Goal: Transaction & Acquisition: Purchase product/service

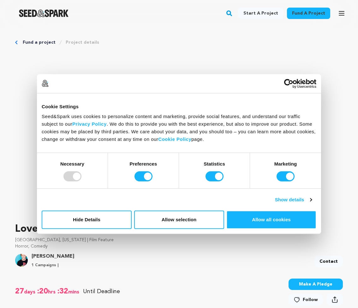
click at [77, 176] on div at bounding box center [73, 176] width 18 height 10
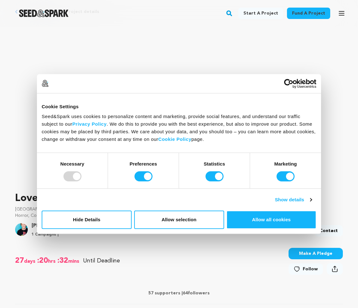
scroll to position [32, 0]
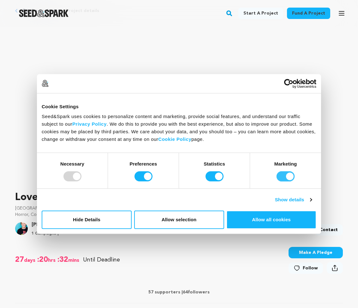
click at [279, 177] on input "Marketing" at bounding box center [286, 176] width 18 height 10
checkbox input "false"
click at [211, 177] on input "Statistics" at bounding box center [215, 176] width 18 height 10
checkbox input "false"
click at [140, 177] on input "Preferences" at bounding box center [144, 176] width 18 height 10
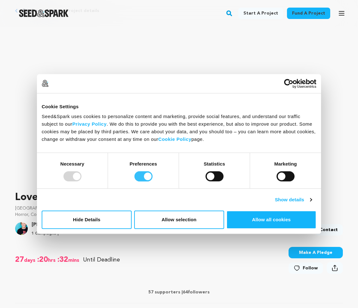
checkbox input "false"
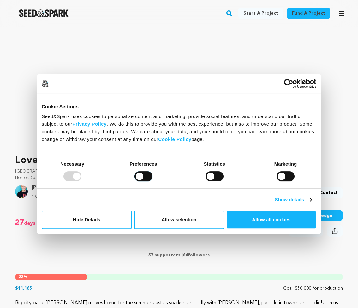
scroll to position [76, 0]
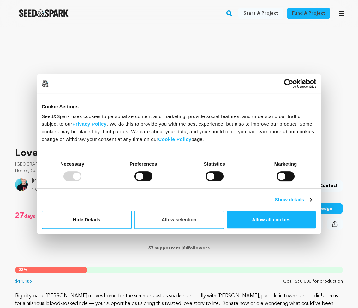
click at [183, 219] on button "Allow selection" at bounding box center [179, 219] width 90 height 18
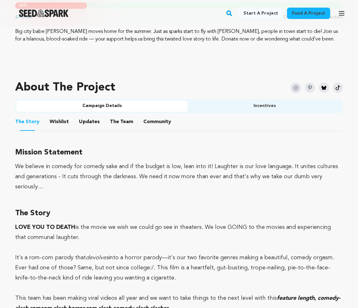
scroll to position [337, 0]
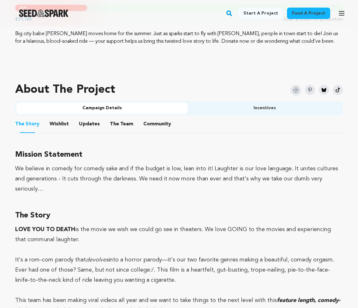
click at [59, 131] on button "Wishlist" at bounding box center [59, 125] width 15 height 15
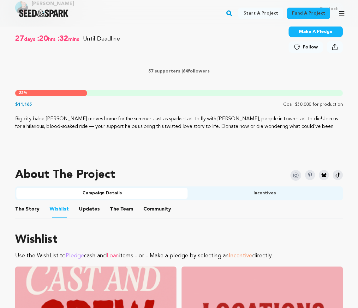
scroll to position [252, 0]
click at [153, 216] on button "Community" at bounding box center [157, 210] width 15 height 15
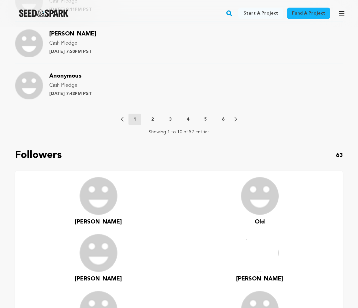
scroll to position [800, 0]
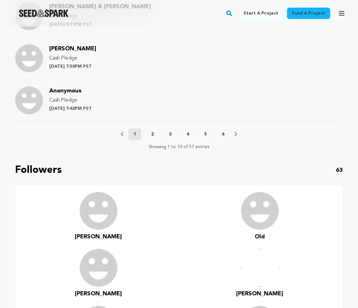
click at [153, 137] on p "2" at bounding box center [152, 134] width 3 height 6
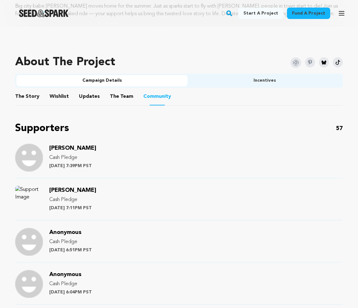
scroll to position [365, 0]
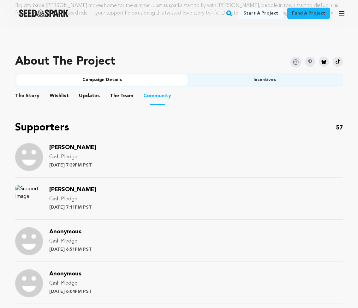
click at [92, 102] on button "Updates" at bounding box center [89, 96] width 15 height 15
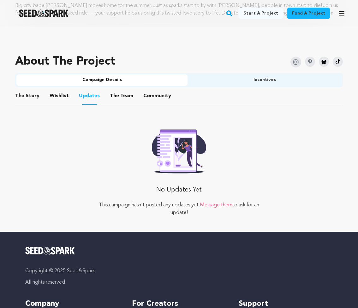
click at [116, 102] on button "The Team" at bounding box center [121, 96] width 15 height 15
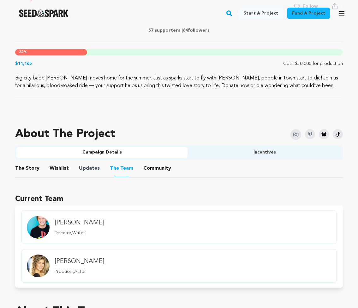
scroll to position [293, 0]
click at [34, 172] on span "The Story" at bounding box center [27, 168] width 24 height 8
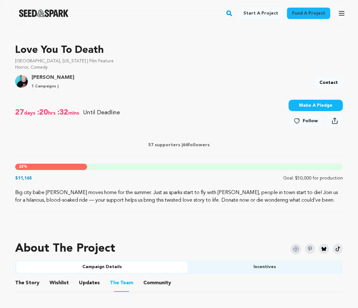
scroll to position [179, 0]
click at [319, 105] on button "Make A Pledge" at bounding box center [316, 105] width 54 height 11
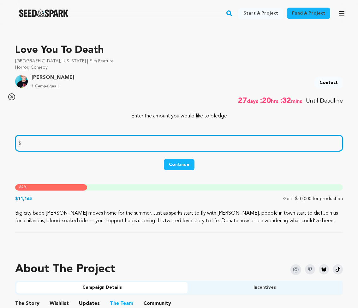
click at [41, 144] on input "number" at bounding box center [179, 143] width 328 height 16
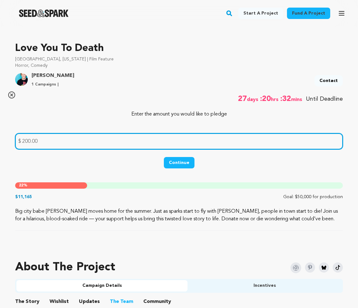
type input "200.00"
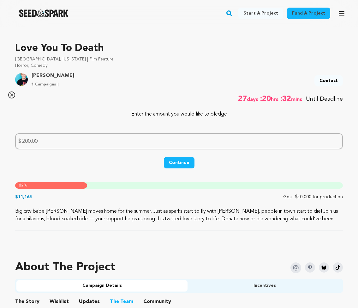
click at [183, 164] on button "Continue" at bounding box center [179, 162] width 31 height 11
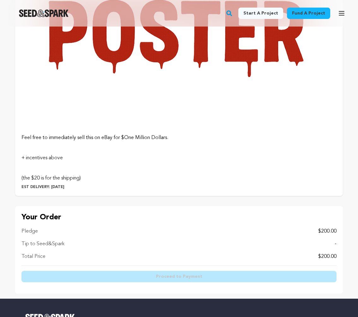
scroll to position [1103, 0]
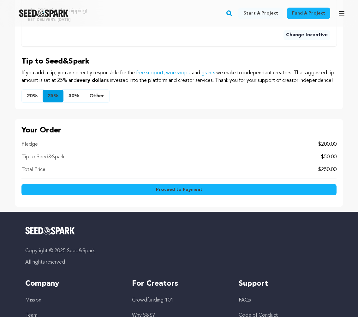
scroll to position [727, 0]
click at [181, 193] on span "Proceed to Payment" at bounding box center [179, 190] width 46 height 6
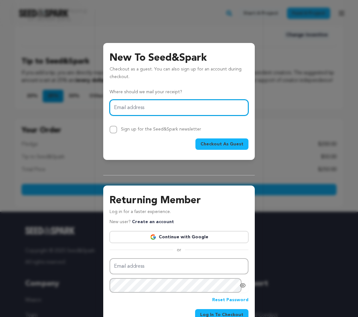
type input "peg@tolijama.com"
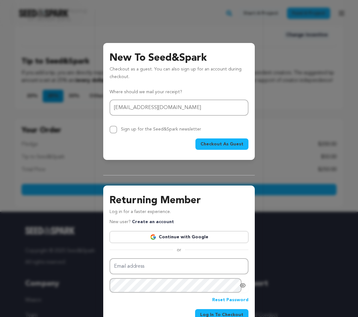
click at [220, 144] on span "Checkout As Guest" at bounding box center [222, 144] width 43 height 6
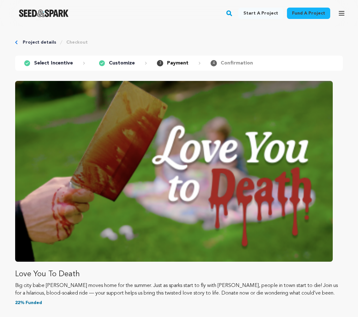
scroll to position [196, 0]
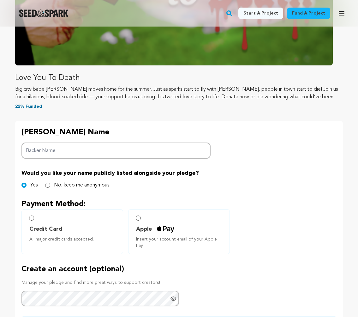
click at [204, 158] on input "Backer Name" at bounding box center [115, 151] width 189 height 16
type input "Peg & [PERSON_NAME]"
click at [32, 221] on input "Credit Card All major credit cards accepted." at bounding box center [31, 218] width 5 height 5
radio input "false"
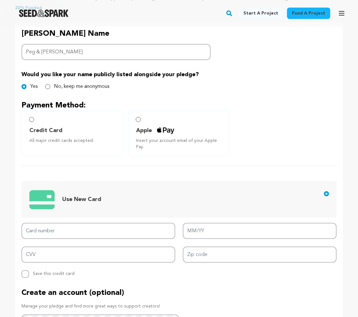
scroll to position [295, 0]
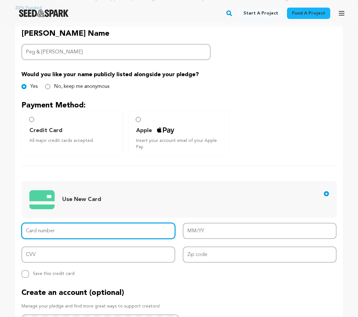
click at [61, 234] on input "Card number" at bounding box center [98, 231] width 154 height 16
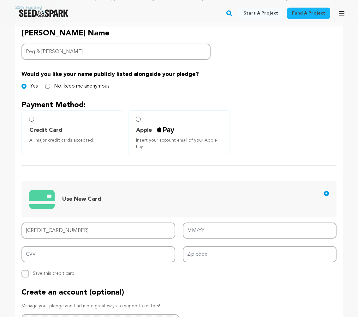
type input "[CREDIT_CARD_NUMBER]"
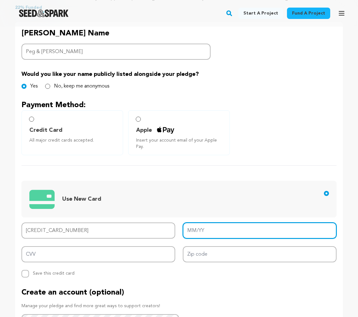
type input "08/27"
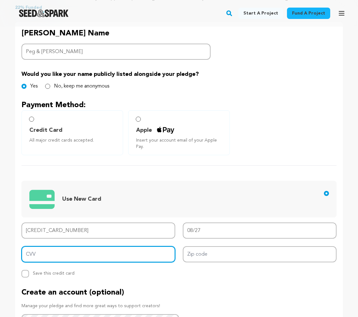
type input "0222"
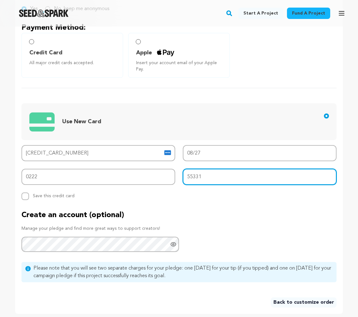
scroll to position [373, 0]
type input "55331"
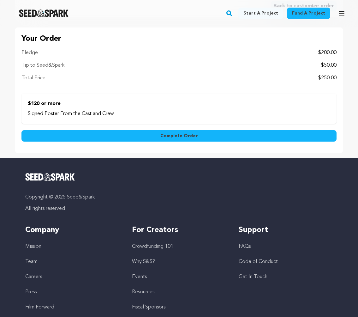
scroll to position [676, 0]
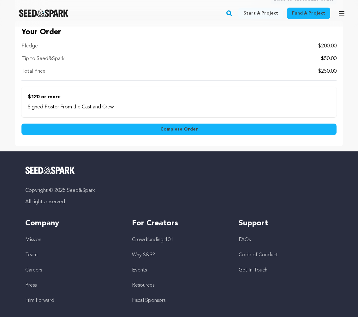
click at [185, 130] on span "Complete Order" at bounding box center [180, 129] width 38 height 6
